Goal: Task Accomplishment & Management: Manage account settings

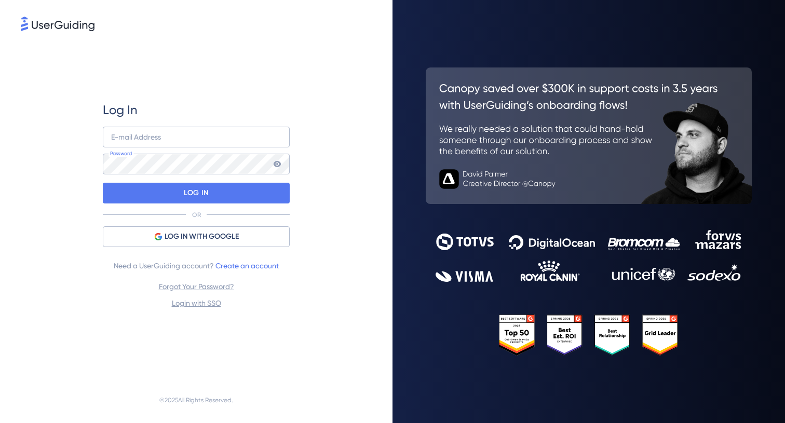
click at [0, 423] on nordpass-portal at bounding box center [0, 423] width 0 height 0
type input "[EMAIL_ADDRESS][DOMAIN_NAME]"
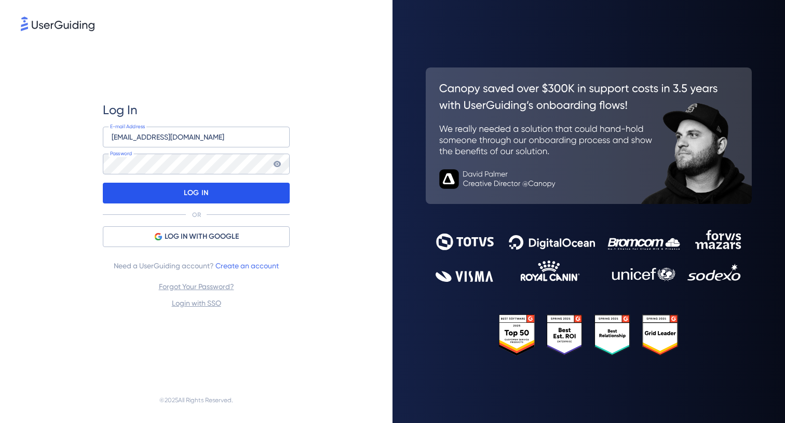
click at [257, 187] on div "LOG IN" at bounding box center [196, 193] width 187 height 21
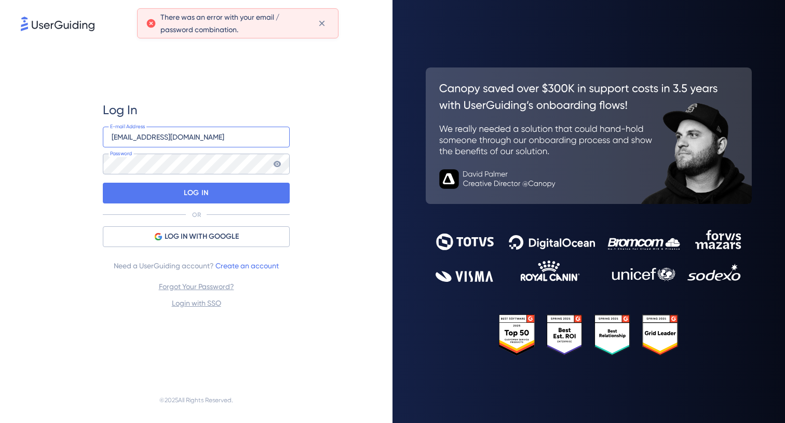
click at [254, 139] on input "[EMAIL_ADDRESS][DOMAIN_NAME]" at bounding box center [196, 137] width 187 height 21
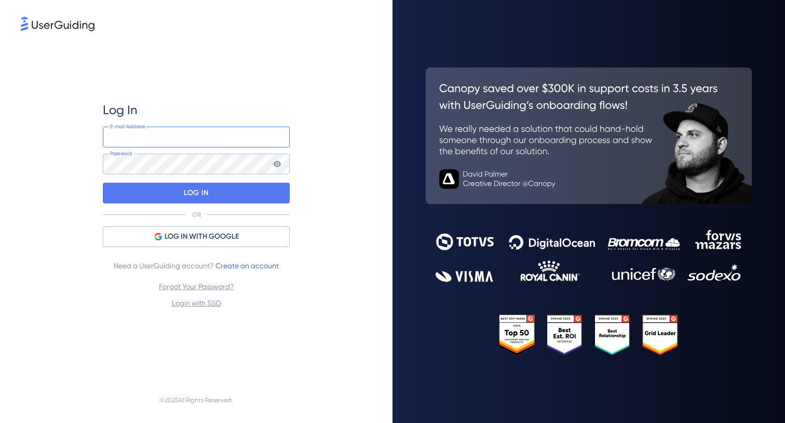
click at [233, 144] on input "email" at bounding box center [196, 137] width 187 height 21
click at [0, 423] on nordpass-autofill-portal at bounding box center [0, 423] width 0 height 0
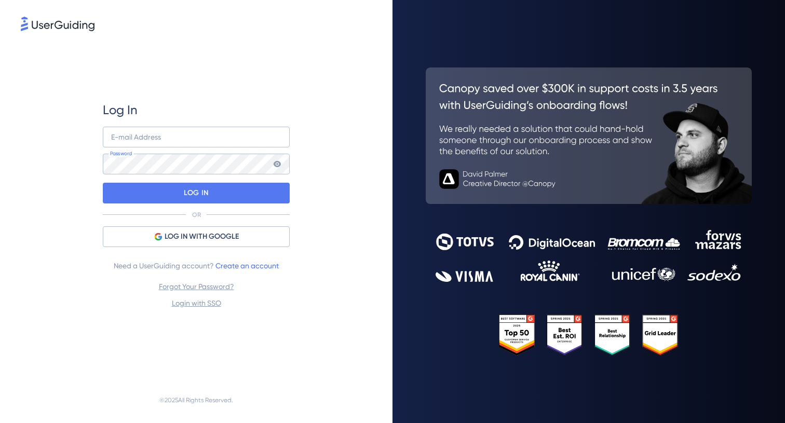
click at [0, 423] on nordpass-autofill-portal at bounding box center [0, 423] width 0 height 0
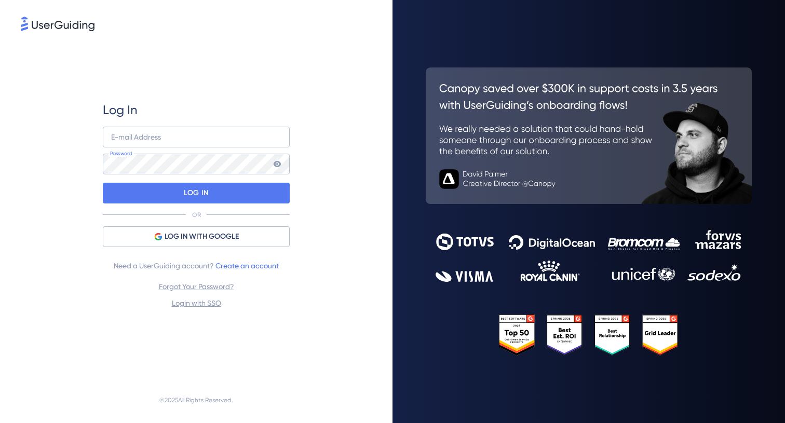
click at [0, 423] on nordpass-autofill-portal at bounding box center [0, 423] width 0 height 0
drag, startPoint x: 278, startPoint y: 163, endPoint x: 239, endPoint y: 190, distance: 47.1
click at [0, 423] on nordpass-autofill-portal at bounding box center [0, 423] width 0 height 0
type input "[EMAIL_ADDRESS][DOMAIN_NAME]"
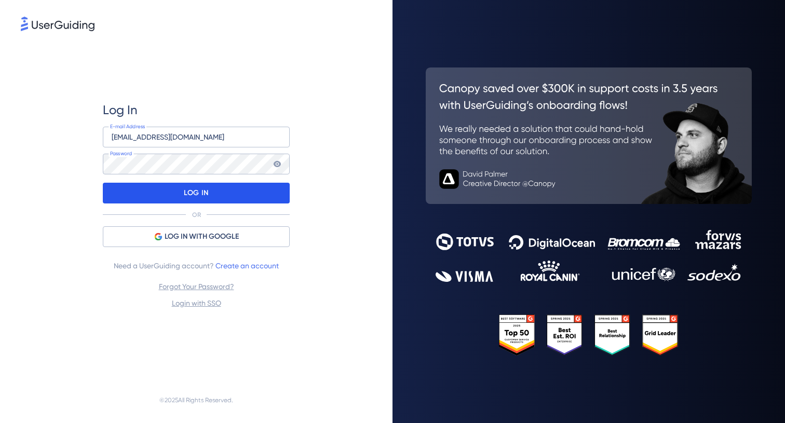
click at [226, 195] on div "LOG IN" at bounding box center [196, 193] width 187 height 21
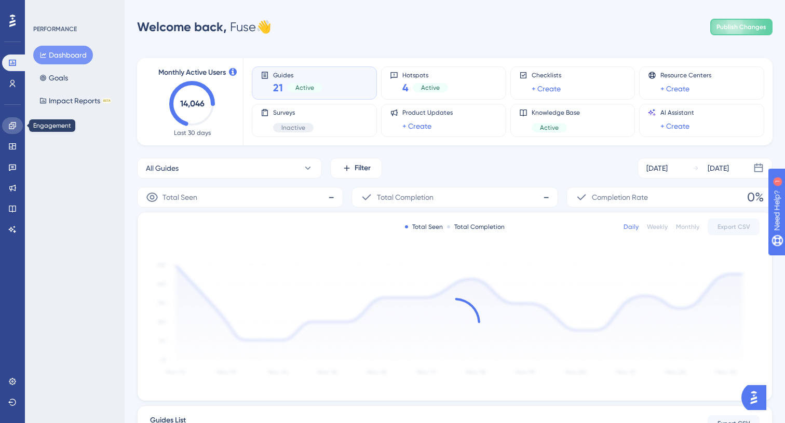
click at [12, 132] on link at bounding box center [12, 125] width 21 height 17
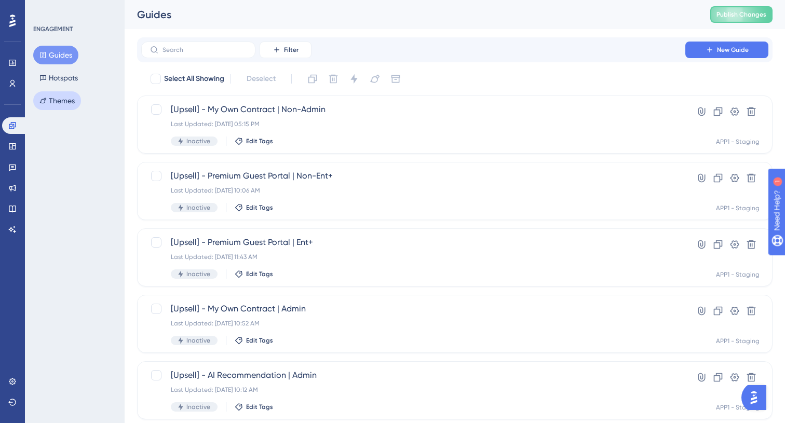
click at [48, 98] on button "Themes" at bounding box center [57, 100] width 48 height 19
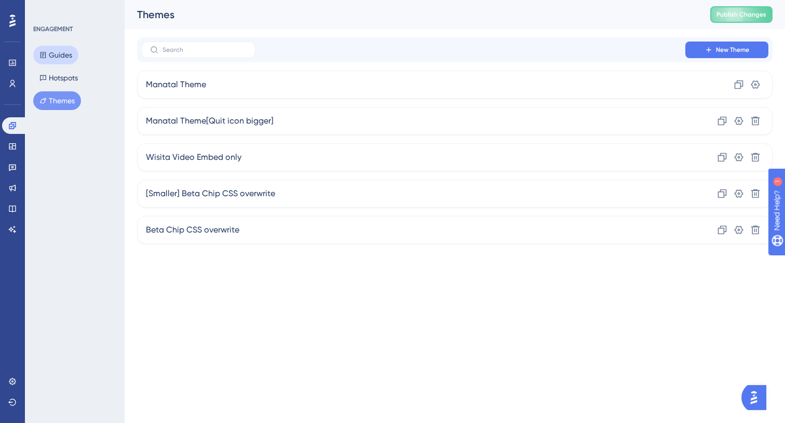
click at [64, 51] on button "Guides" at bounding box center [55, 55] width 45 height 19
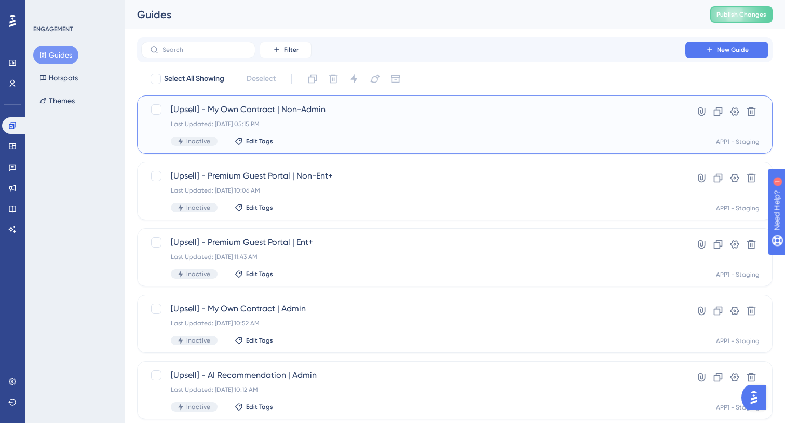
click at [394, 112] on span "[Upsell] - My Own Contract | Non-Admin" at bounding box center [413, 109] width 485 height 12
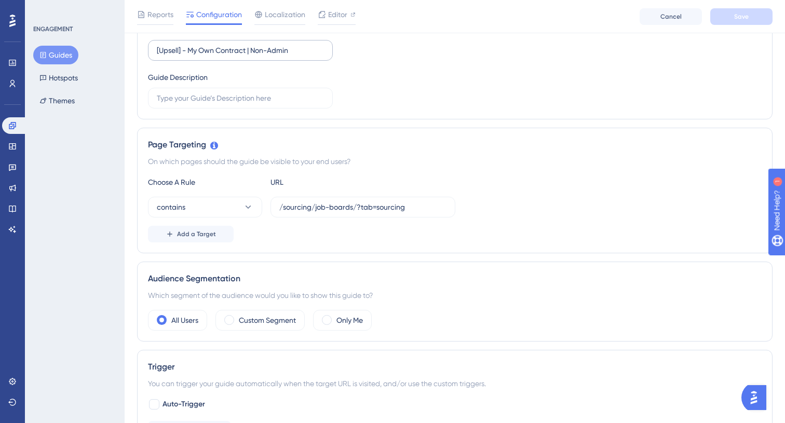
scroll to position [172, 0]
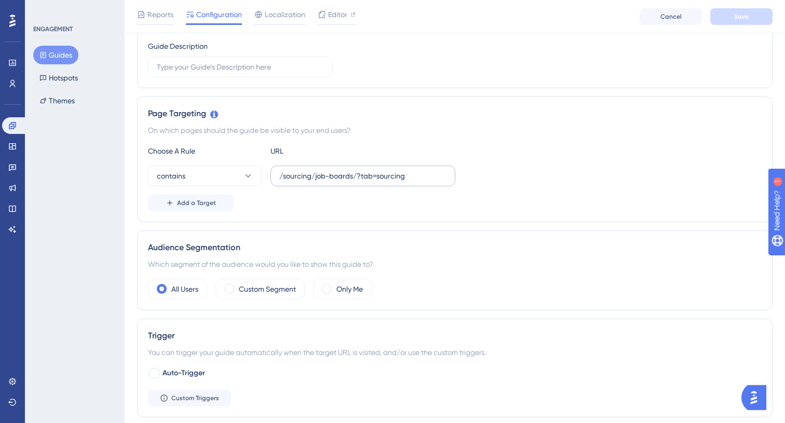
click at [394, 182] on label "/sourcing/job-boards/?tab=sourcing" at bounding box center [363, 176] width 185 height 21
click at [394, 182] on input "/sourcing/job-boards/?tab=sourcing" at bounding box center [362, 175] width 167 height 11
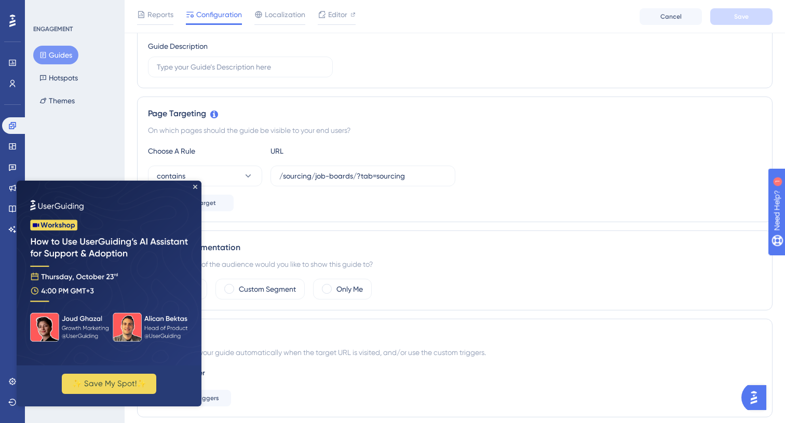
click at [199, 189] on img at bounding box center [109, 273] width 185 height 185
click at [195, 187] on icon "Close Preview" at bounding box center [195, 187] width 4 height 4
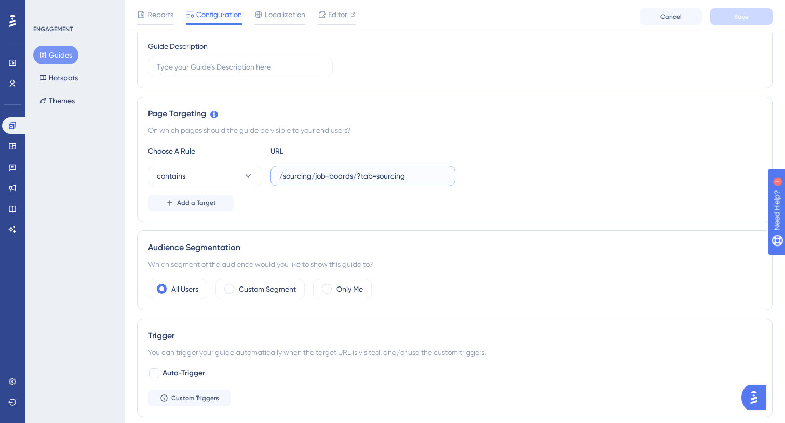
click at [390, 172] on input "/sourcing/job-boards/?tab=sourcing" at bounding box center [362, 175] width 167 height 11
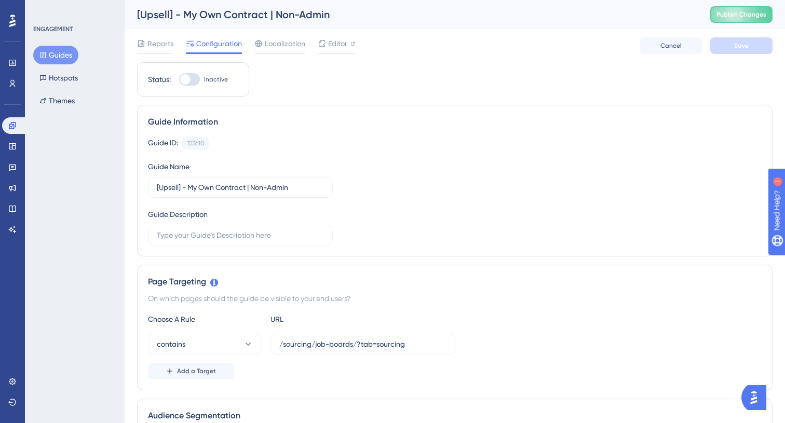
click at [192, 77] on div at bounding box center [189, 79] width 21 height 12
click at [179, 79] on input "Inactive" at bounding box center [179, 79] width 1 height 1
checkbox input "true"
click at [759, 49] on button "Save" at bounding box center [741, 45] width 62 height 17
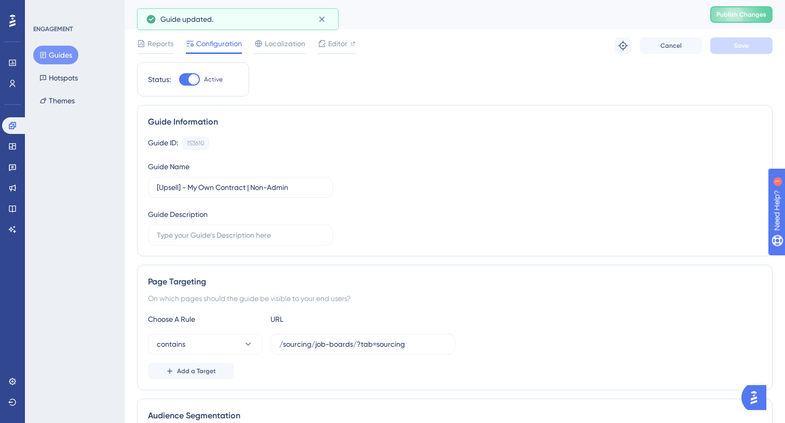
click at [63, 53] on button "Guides" at bounding box center [55, 55] width 45 height 19
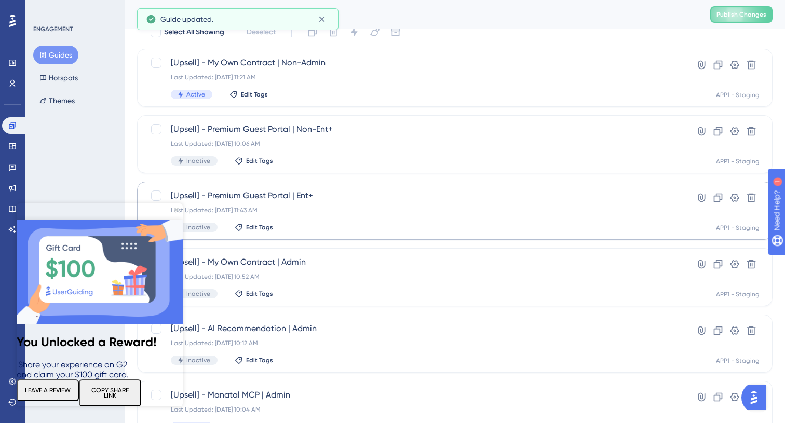
scroll to position [49, 0]
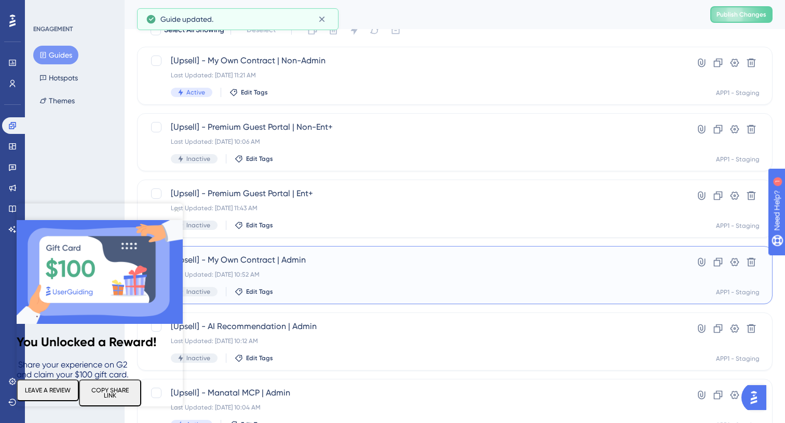
click at [334, 267] on div "[Upsell] - My Own Contract | Admin Last Updated: [DATE] 10:52 AM Inactive Edit …" at bounding box center [413, 275] width 485 height 43
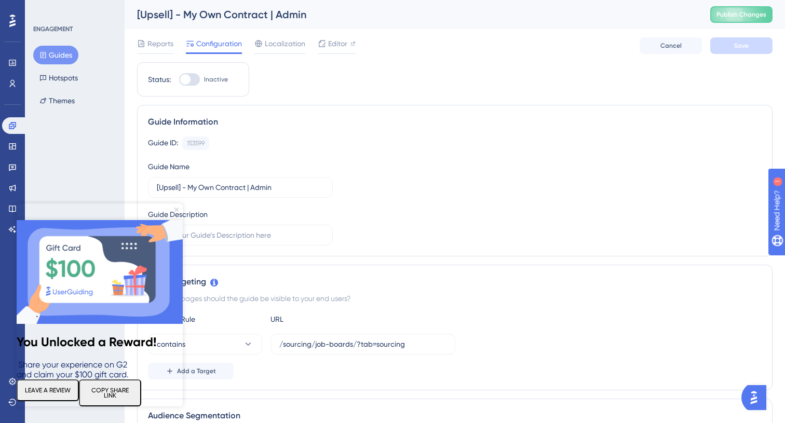
click at [178, 212] on icon "Close Preview" at bounding box center [176, 210] width 4 height 4
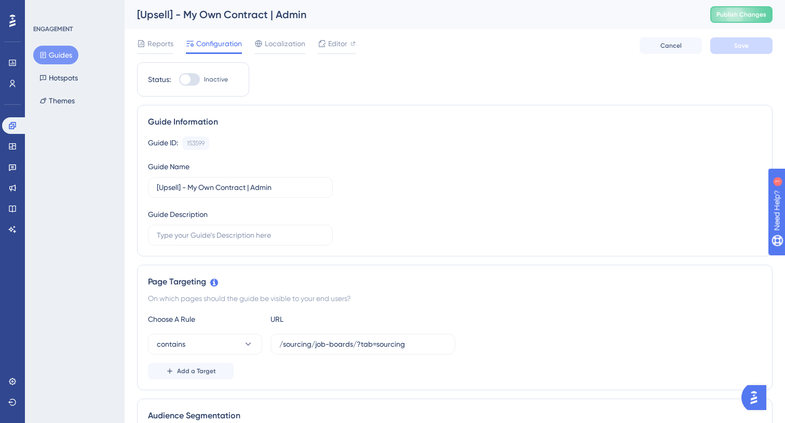
click at [192, 83] on div at bounding box center [189, 79] width 21 height 12
click at [179, 80] on input "Inactive" at bounding box center [179, 79] width 1 height 1
checkbox input "true"
click at [752, 48] on button "Save" at bounding box center [741, 45] width 62 height 17
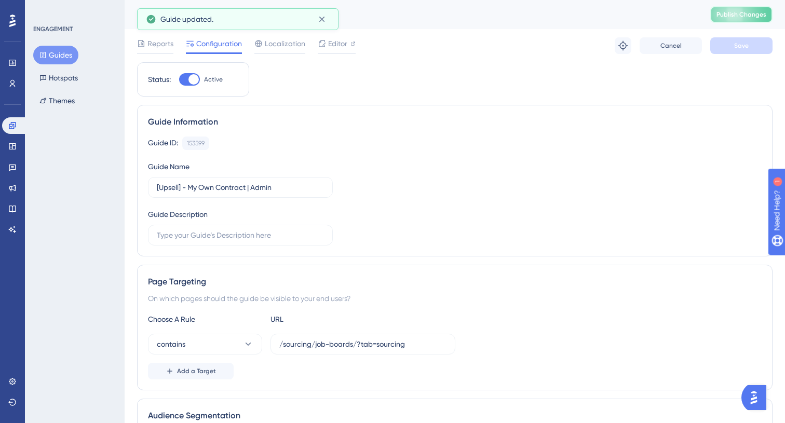
click at [740, 19] on button "Publish Changes" at bounding box center [741, 14] width 62 height 17
click at [58, 57] on button "Guides" at bounding box center [55, 55] width 45 height 19
